Goal: Task Accomplishment & Management: Manage account settings

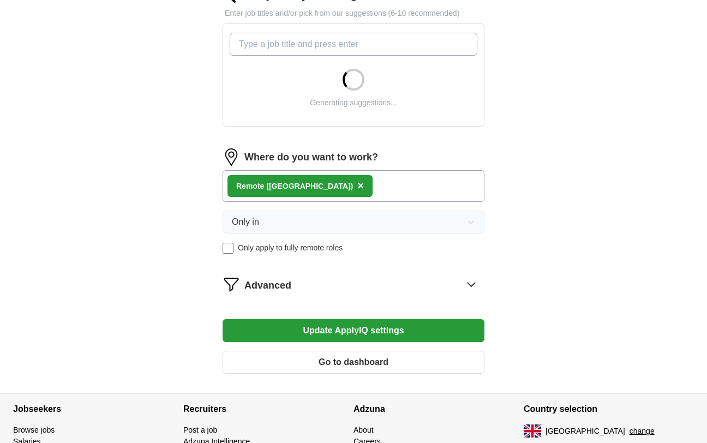
scroll to position [382, 0]
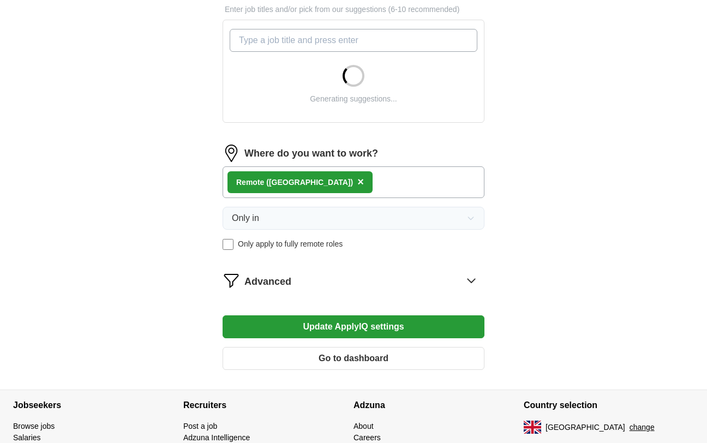
click at [321, 184] on div "Remote ([GEOGRAPHIC_DATA]) ×" at bounding box center [354, 182] width 262 height 32
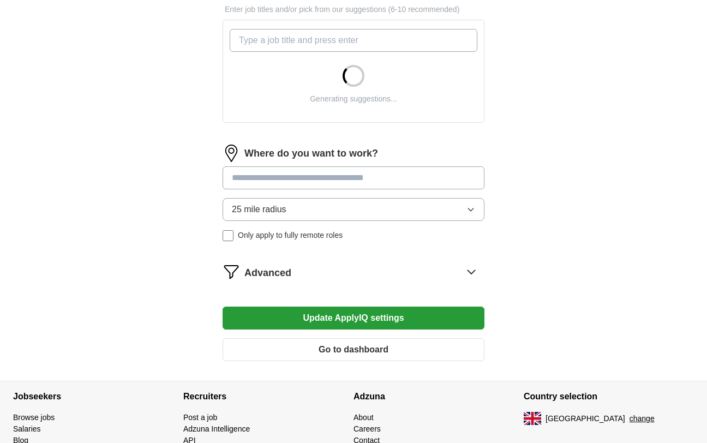
click at [267, 179] on input at bounding box center [354, 177] width 262 height 23
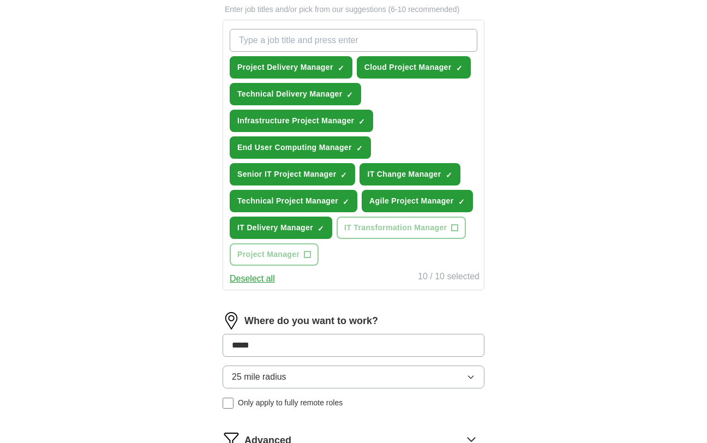
type input "******"
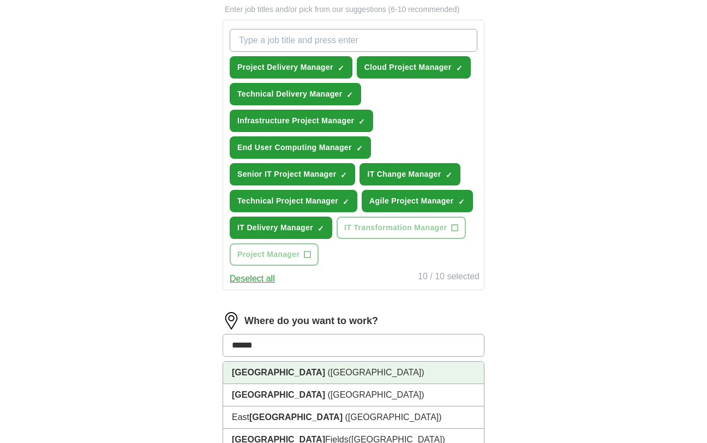
click at [327, 371] on span "([GEOGRAPHIC_DATA])" at bounding box center [375, 372] width 97 height 9
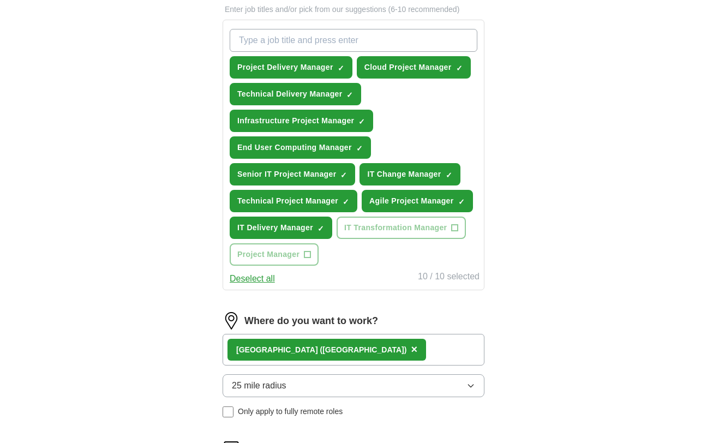
click at [270, 382] on span "25 mile radius" at bounding box center [259, 385] width 55 height 13
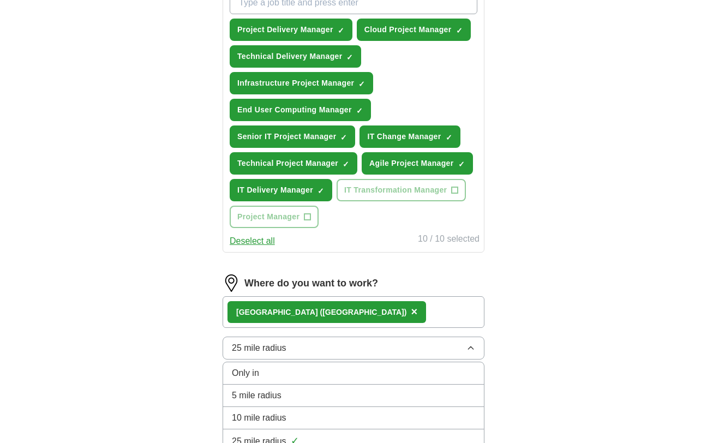
scroll to position [437, 0]
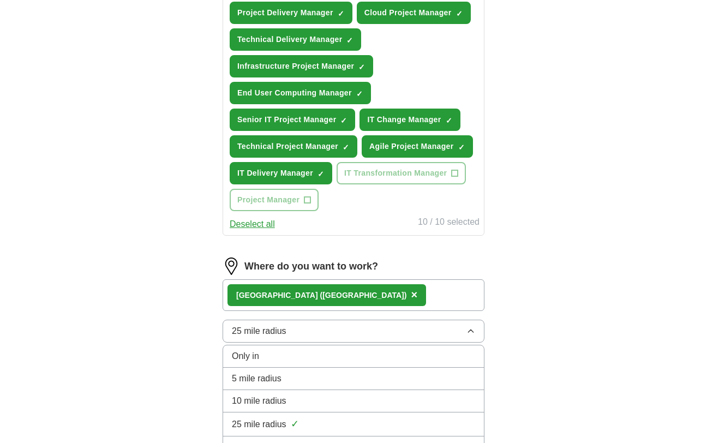
click at [265, 400] on span "10 mile radius" at bounding box center [259, 400] width 55 height 13
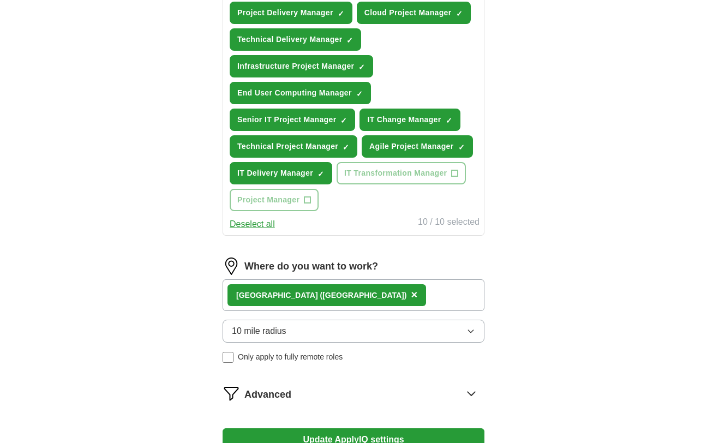
click at [158, 369] on div "ApplyIQ Let ApplyIQ do the hard work of searching and applying for jobs. Just t…" at bounding box center [353, 50] width 698 height 906
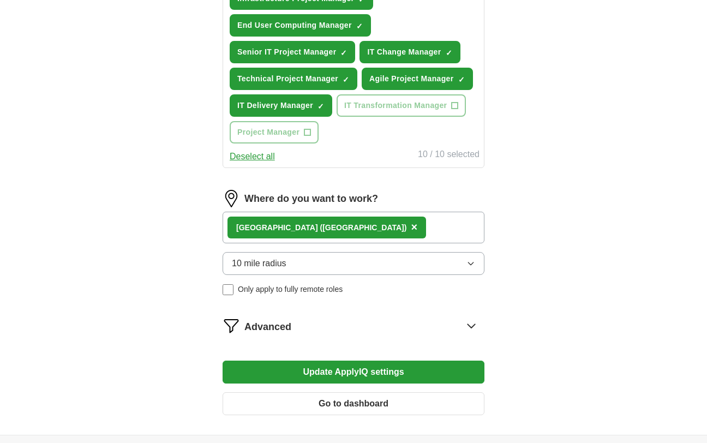
scroll to position [546, 0]
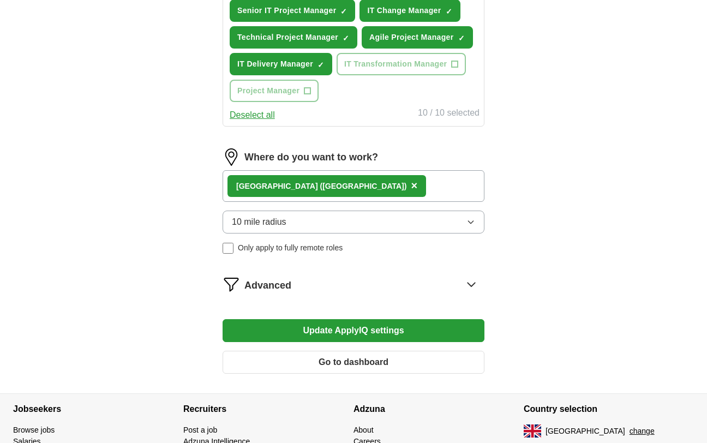
click at [333, 336] on button "Update ApplyIQ settings" at bounding box center [354, 330] width 262 height 23
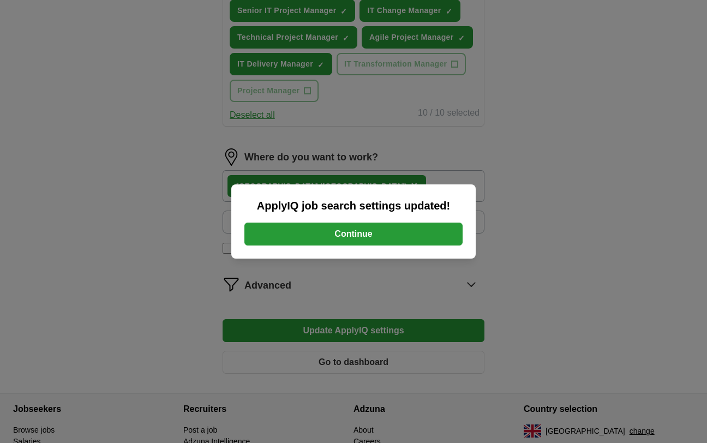
click at [334, 240] on button "Continue" at bounding box center [353, 234] width 218 height 23
